Goal: Find specific page/section: Find specific page/section

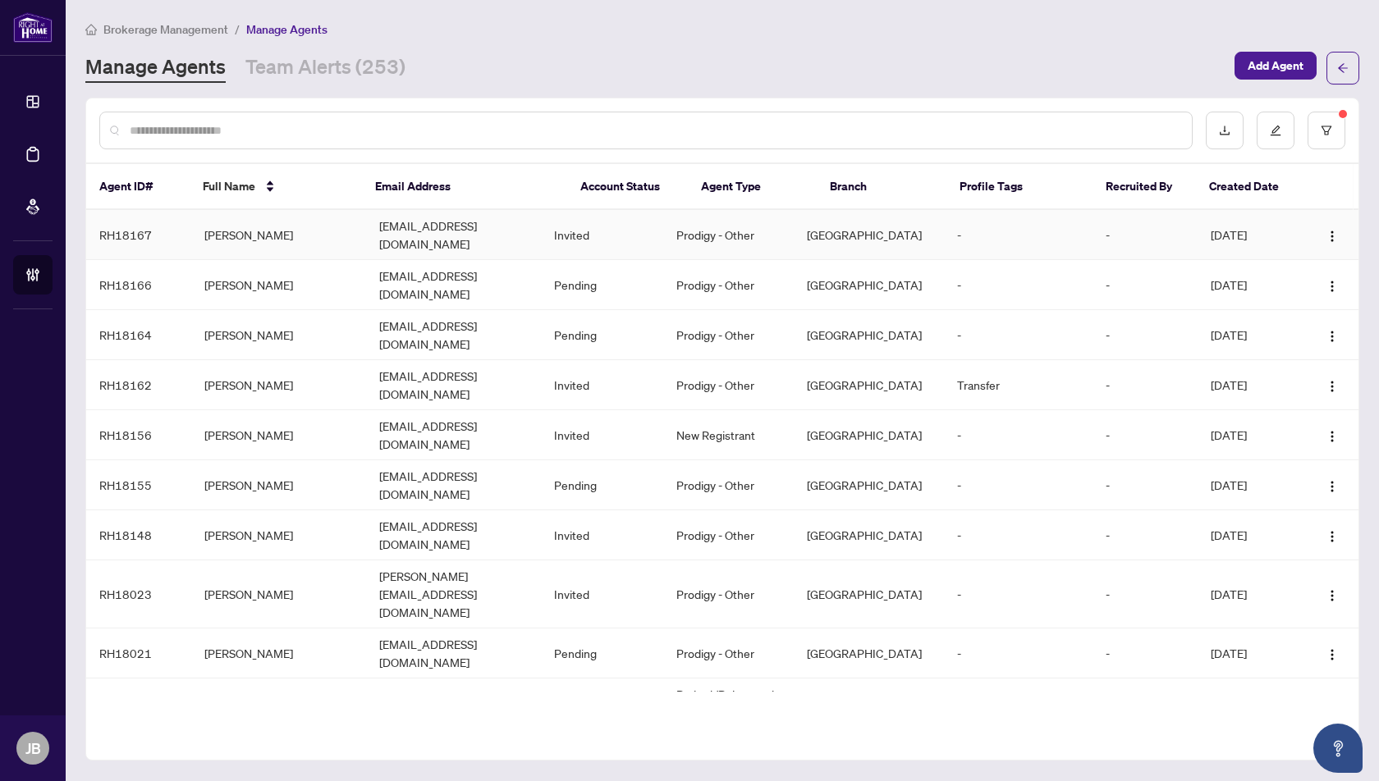
click at [245, 223] on td "[PERSON_NAME]" at bounding box center [278, 235] width 175 height 50
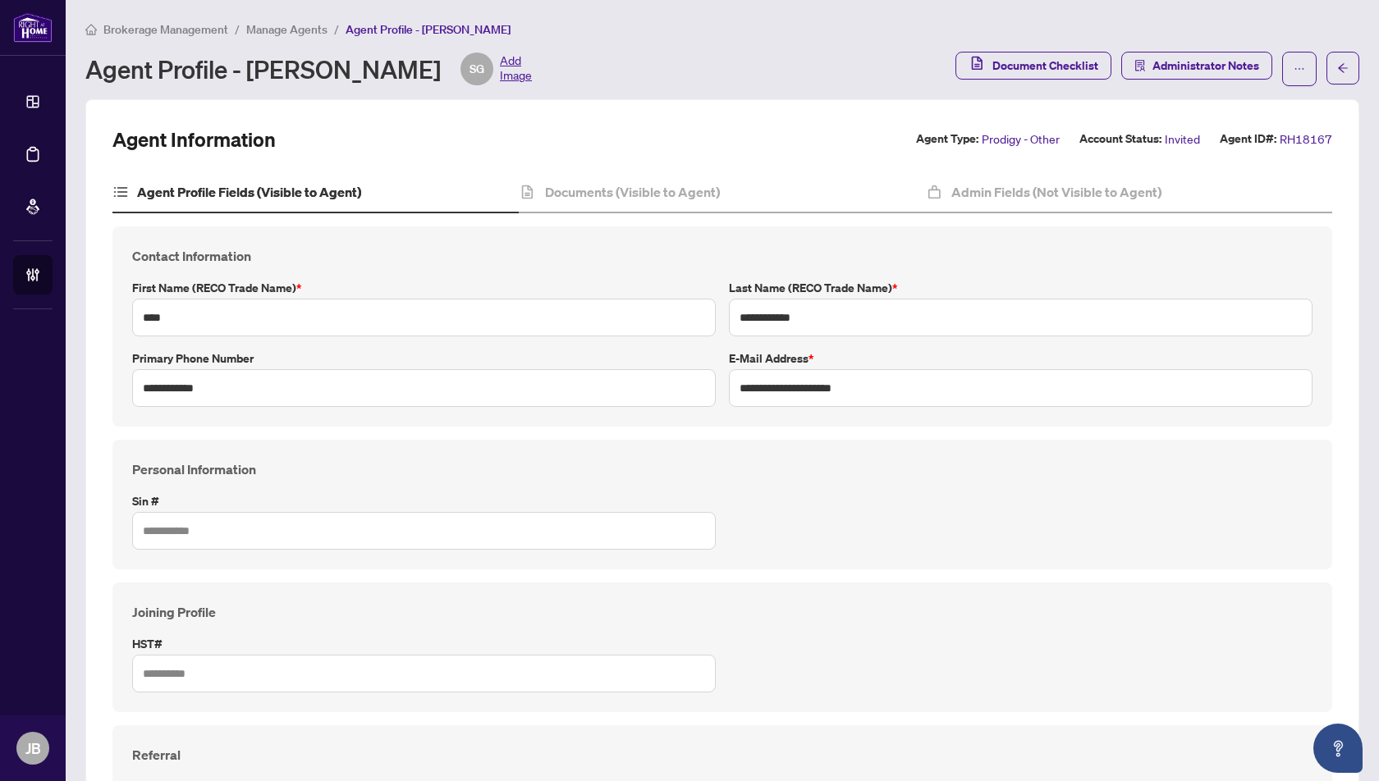
click at [274, 16] on main "**********" at bounding box center [722, 390] width 1313 height 781
drag, startPoint x: 454, startPoint y: 71, endPoint x: 251, endPoint y: 80, distance: 202.9
click at [251, 80] on div "Agent Profile - [PERSON_NAME] SG Add Image" at bounding box center [308, 69] width 446 height 33
copy div "[PERSON_NAME]"
click at [293, 28] on span "Manage Agents" at bounding box center [286, 29] width 81 height 15
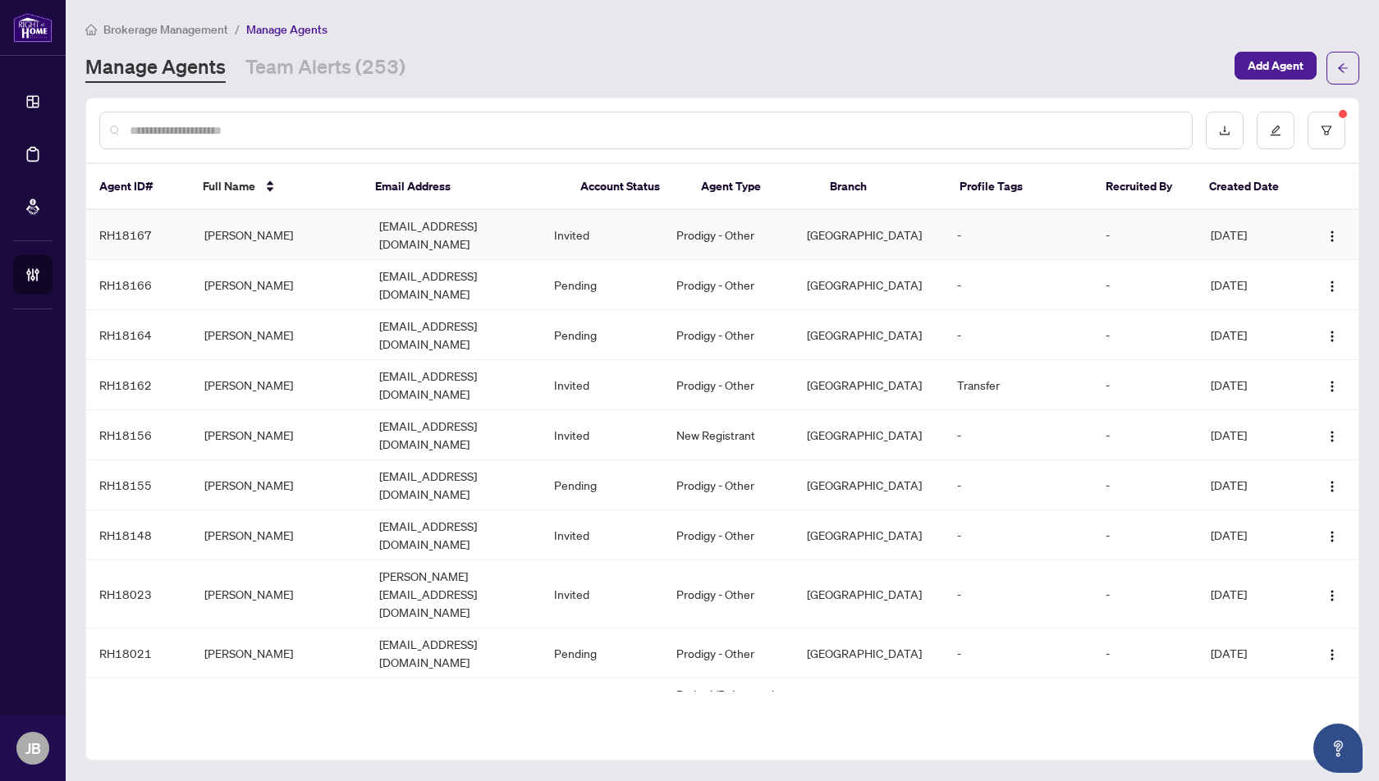
click at [242, 226] on td "[PERSON_NAME]" at bounding box center [278, 235] width 175 height 50
